Goal: Task Accomplishment & Management: Use online tool/utility

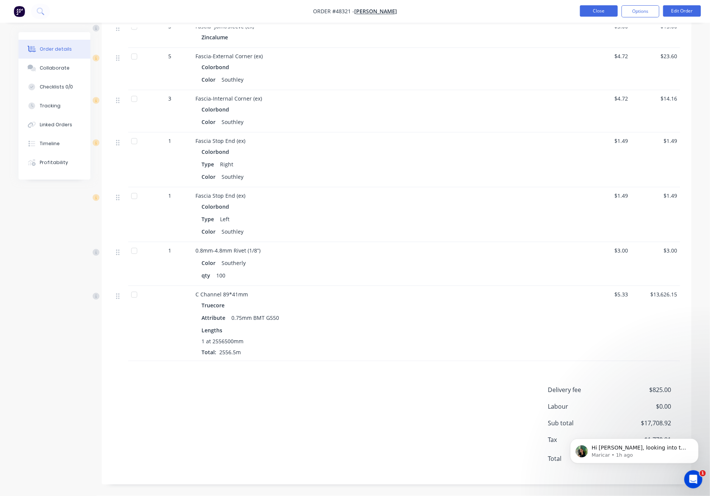
click at [594, 9] on button "Close" at bounding box center [599, 10] width 38 height 11
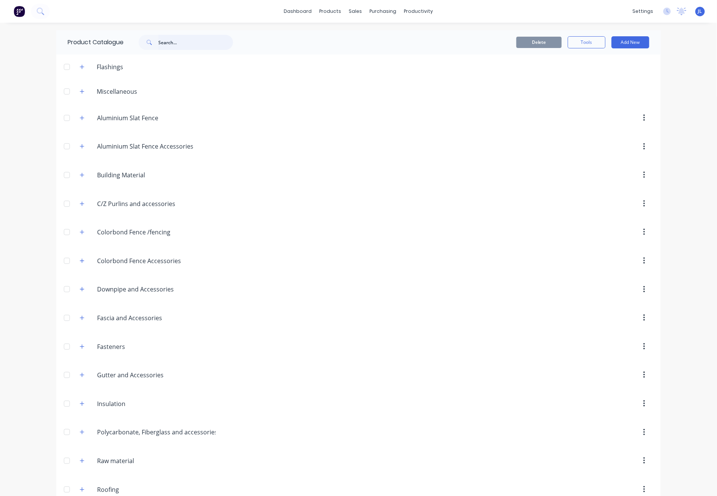
click at [184, 44] on input "text" at bounding box center [195, 42] width 75 height 15
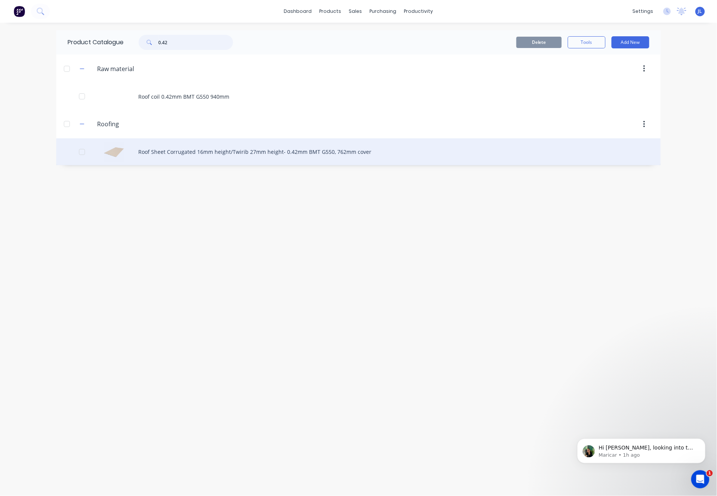
type input "0.42"
click at [193, 159] on div "Roof Sheet Corrugated 16mm height/Twirib 27mm height- 0.42mm BMT G550, 762mm co…" at bounding box center [358, 151] width 605 height 27
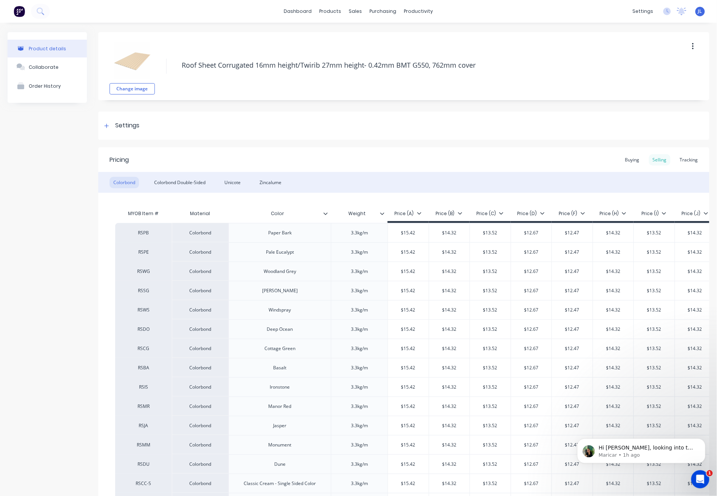
click at [691, 160] on div "Tracking" at bounding box center [690, 159] width 26 height 11
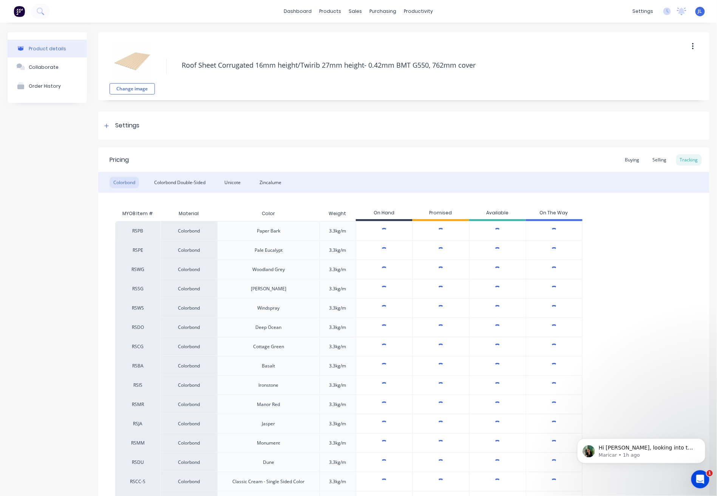
type textarea "x"
click at [233, 184] on div "Unicote" at bounding box center [233, 182] width 24 height 11
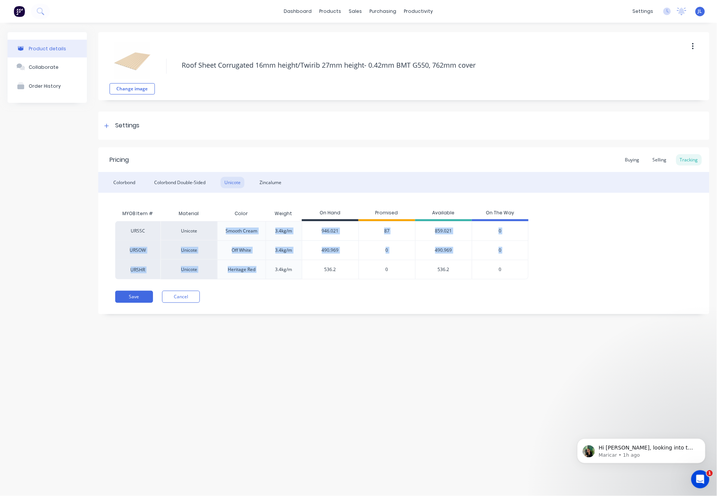
drag, startPoint x: 226, startPoint y: 229, endPoint x: 269, endPoint y: 276, distance: 63.7
click at [269, 276] on div "URSSC Unicote Smooth Cream 3.4kg/m 946.021 87 859.021 0 URSOW Unicote Off White…" at bounding box center [404, 250] width 578 height 58
click at [267, 282] on div "Pricing Buying Selling Tracking Colorbond Colorbond Double-Sided Unicote Zincal…" at bounding box center [404, 230] width 612 height 167
type input "490.969"
drag, startPoint x: 350, startPoint y: 250, endPoint x: 304, endPoint y: 248, distance: 46.6
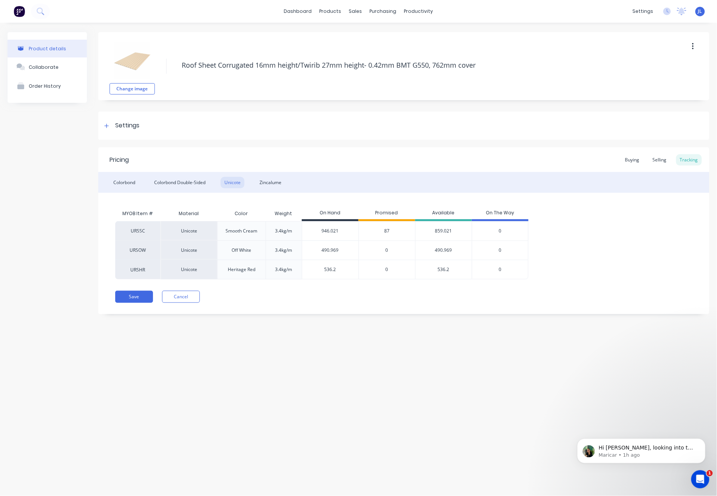
click at [304, 248] on input "490.969" at bounding box center [330, 250] width 56 height 7
click at [276, 183] on div "Zincalume" at bounding box center [270, 182] width 29 height 11
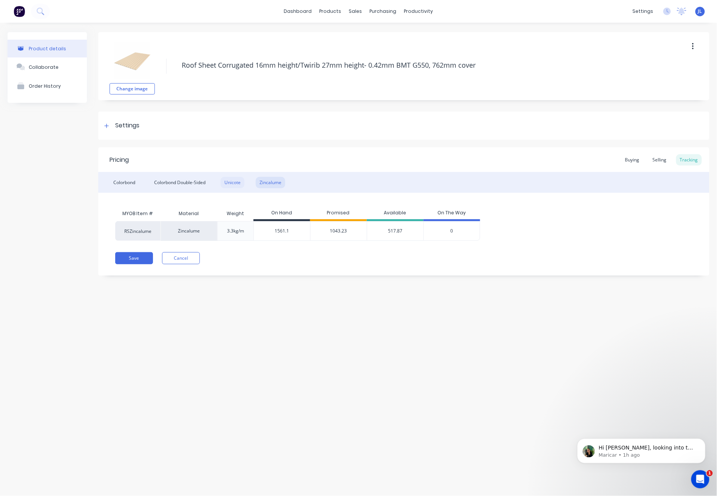
click at [238, 180] on div "Unicote" at bounding box center [233, 182] width 24 height 11
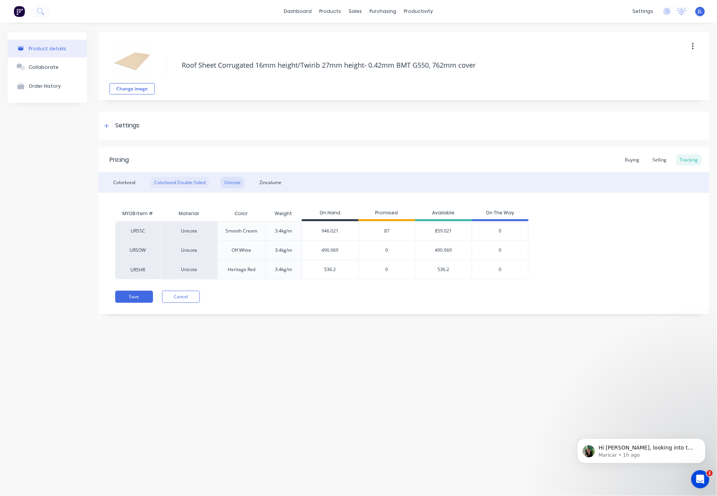
click at [153, 184] on div "Colorbond Double-Sided" at bounding box center [179, 182] width 59 height 11
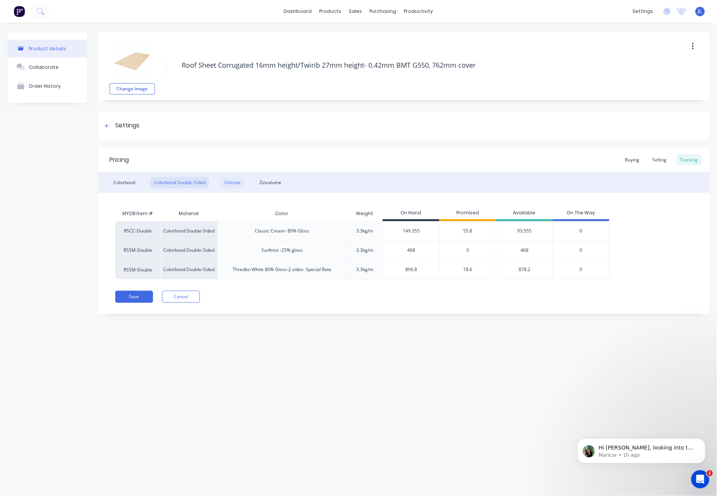
click at [233, 182] on div "Unicote" at bounding box center [233, 182] width 24 height 11
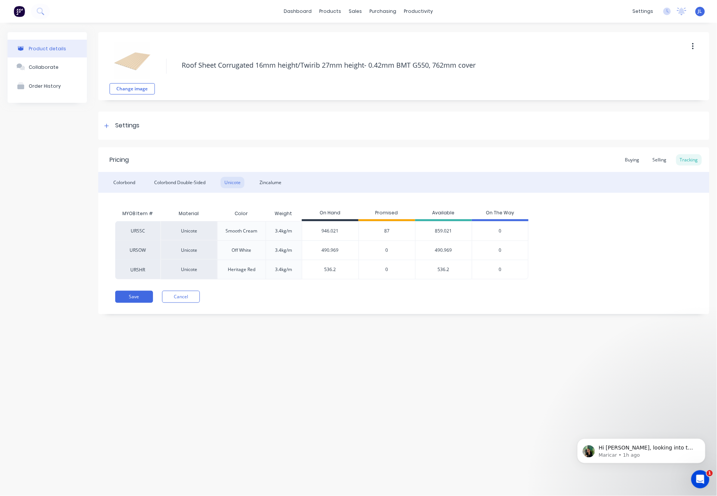
type input "490.969"
drag, startPoint x: 341, startPoint y: 251, endPoint x: 314, endPoint y: 245, distance: 27.0
click at [314, 245] on div "490.969 490.969" at bounding box center [330, 250] width 56 height 19
click at [422, 161] on div "Pricing Buying Selling Tracking" at bounding box center [404, 159] width 612 height 25
